Goal: Find specific page/section

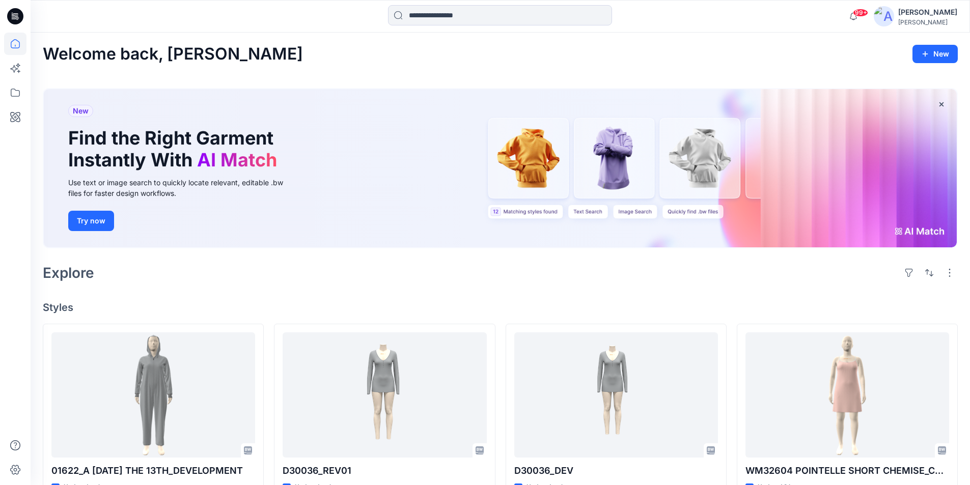
scroll to position [204, 0]
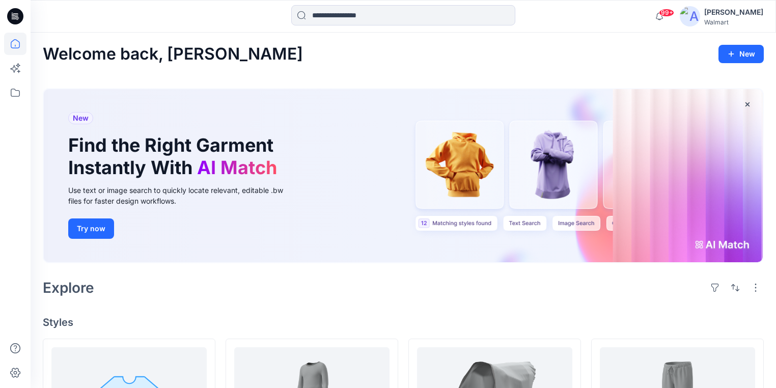
scroll to position [163, 0]
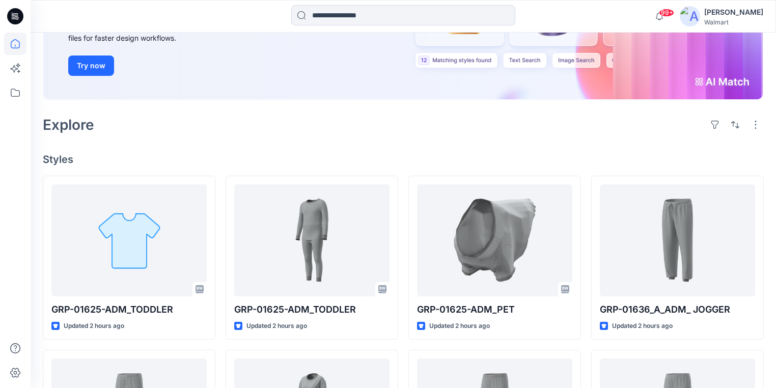
click at [12, 16] on icon at bounding box center [15, 16] width 16 height 16
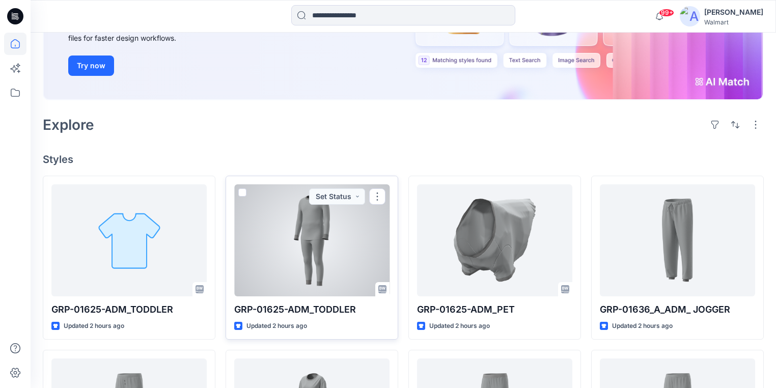
click at [313, 223] on div at bounding box center [311, 240] width 155 height 112
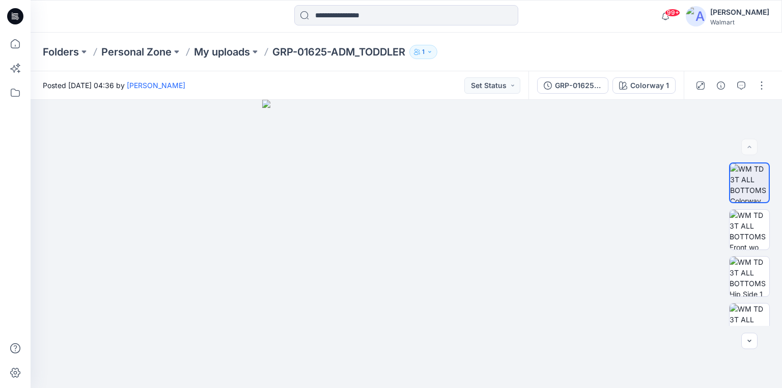
click at [19, 14] on icon at bounding box center [15, 16] width 16 height 16
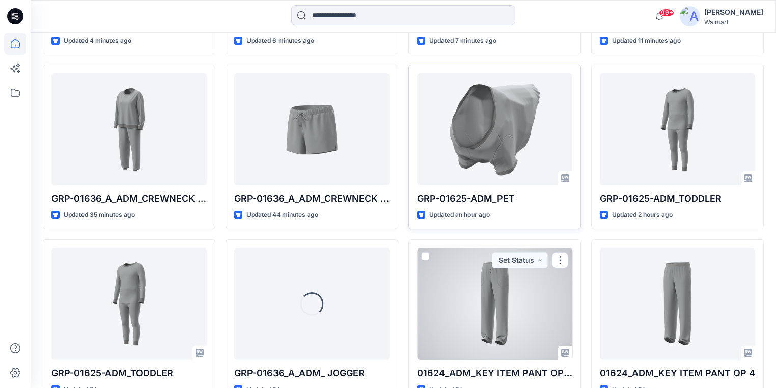
scroll to position [491, 0]
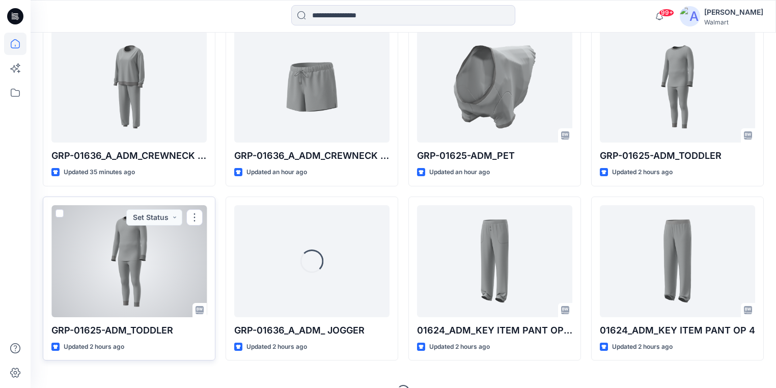
click at [150, 259] on div at bounding box center [128, 261] width 155 height 112
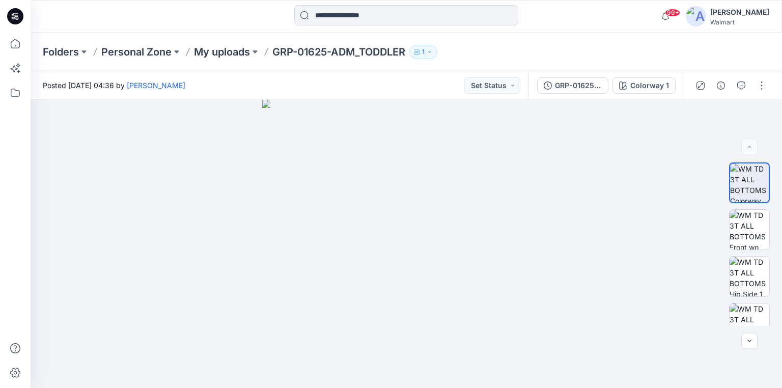
click at [12, 14] on icon at bounding box center [13, 14] width 2 height 1
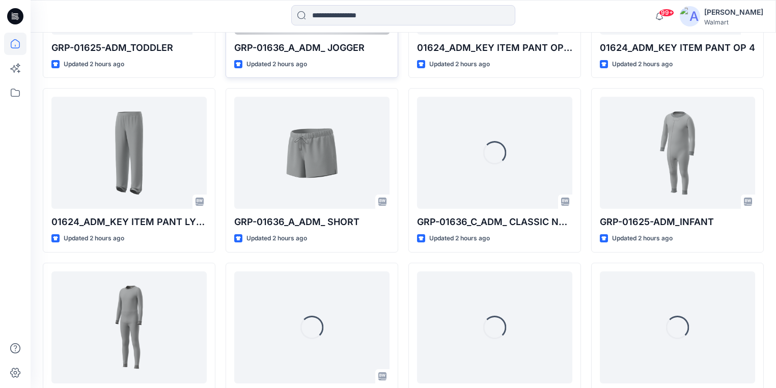
scroll to position [774, 0]
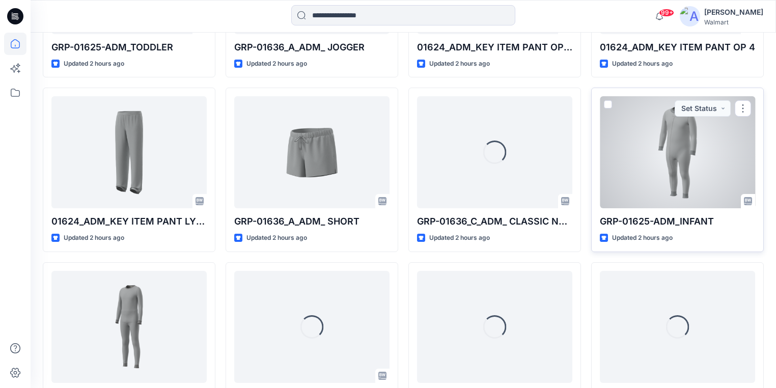
click at [635, 143] on div at bounding box center [677, 152] width 155 height 112
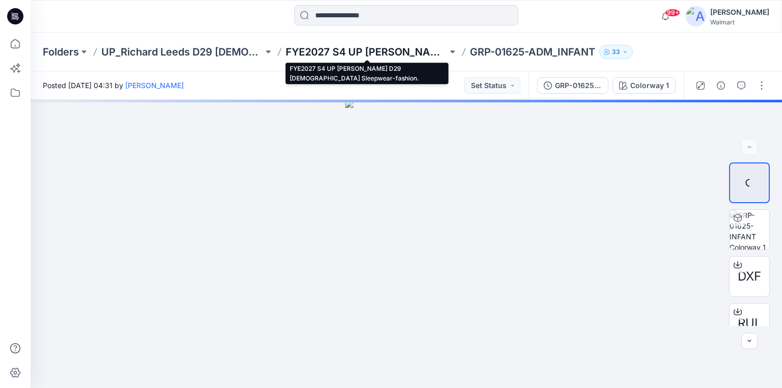
click at [336, 54] on p "FYE2027 S4 UP [PERSON_NAME] D29 [DEMOGRAPHIC_DATA] Sleepwear-fashion." at bounding box center [367, 52] width 162 height 14
